Goal: Task Accomplishment & Management: Manage account settings

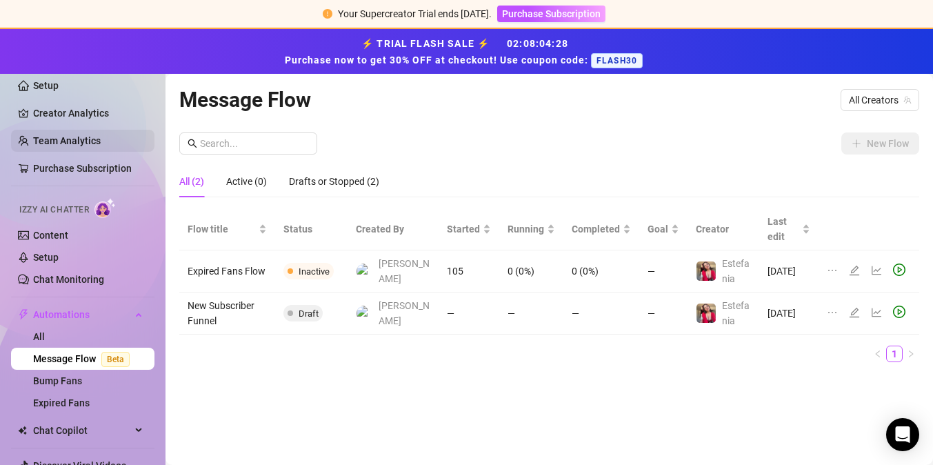
click at [81, 135] on link "Team Analytics" at bounding box center [67, 140] width 68 height 11
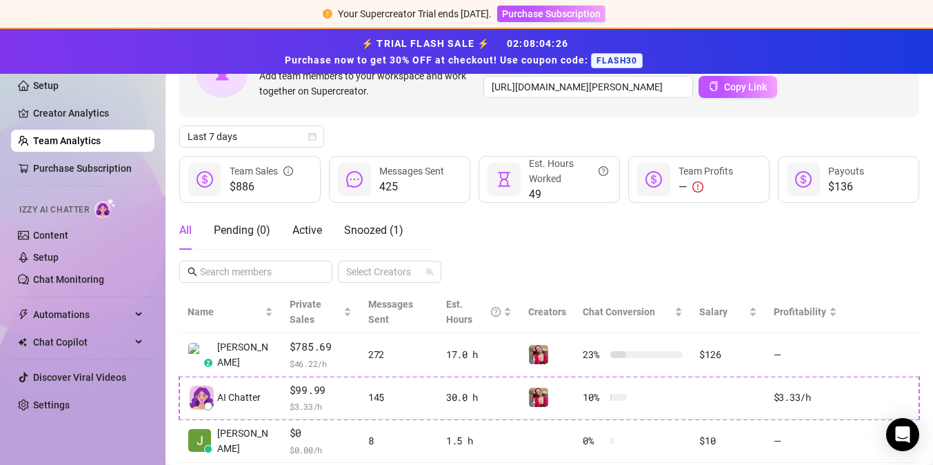
scroll to position [150, 0]
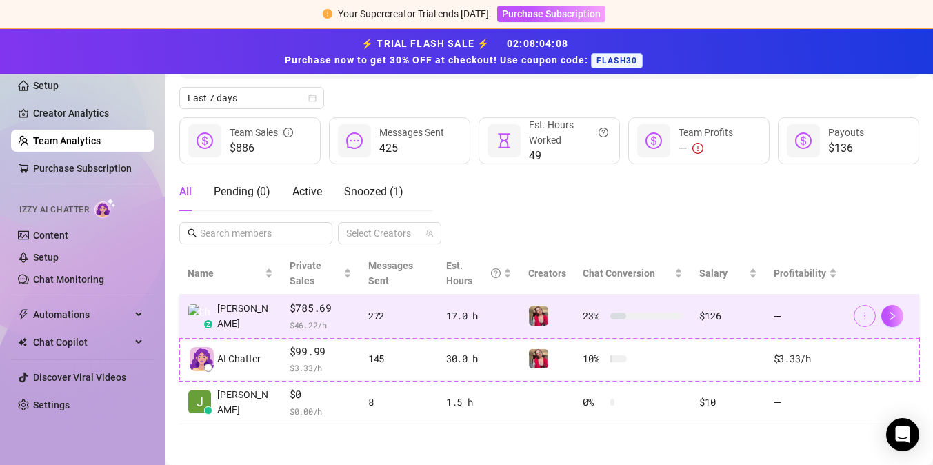
click at [864, 316] on icon "more" at bounding box center [865, 316] width 10 height 10
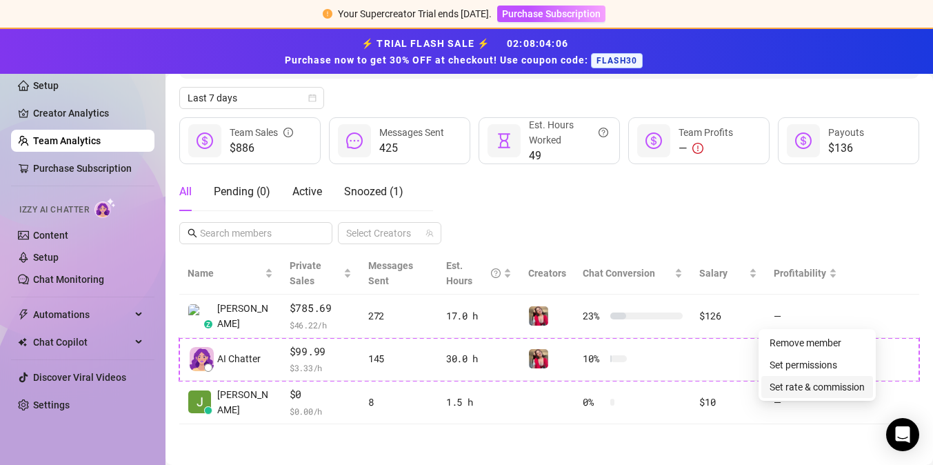
click at [827, 386] on link "Set rate & commission" at bounding box center [816, 386] width 95 height 11
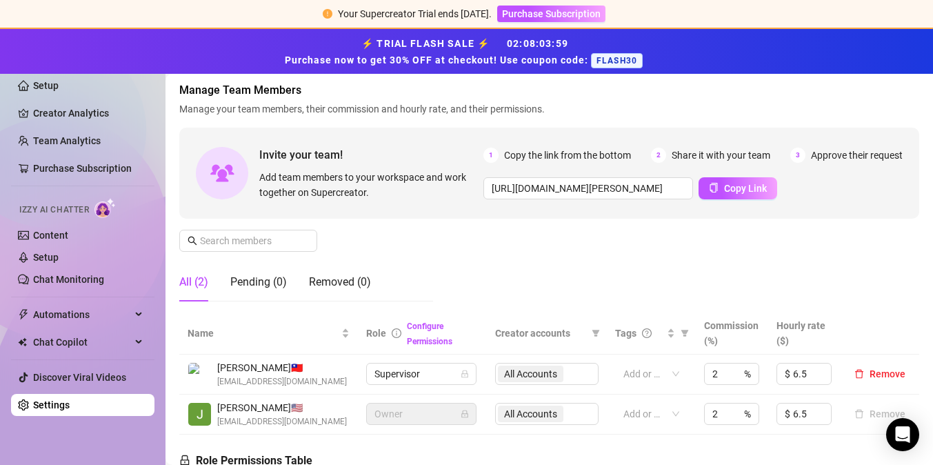
scroll to position [64, 0]
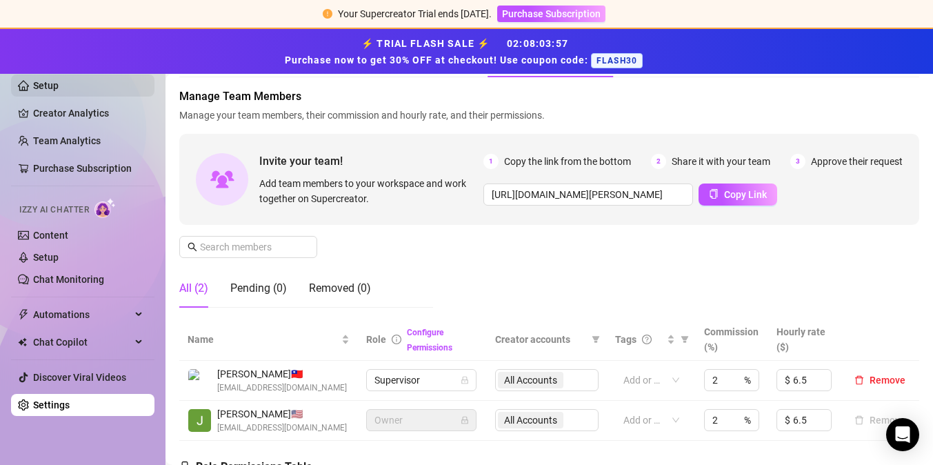
click at [59, 80] on link "Setup" at bounding box center [46, 85] width 26 height 11
